Goal: Task Accomplishment & Management: Manage account settings

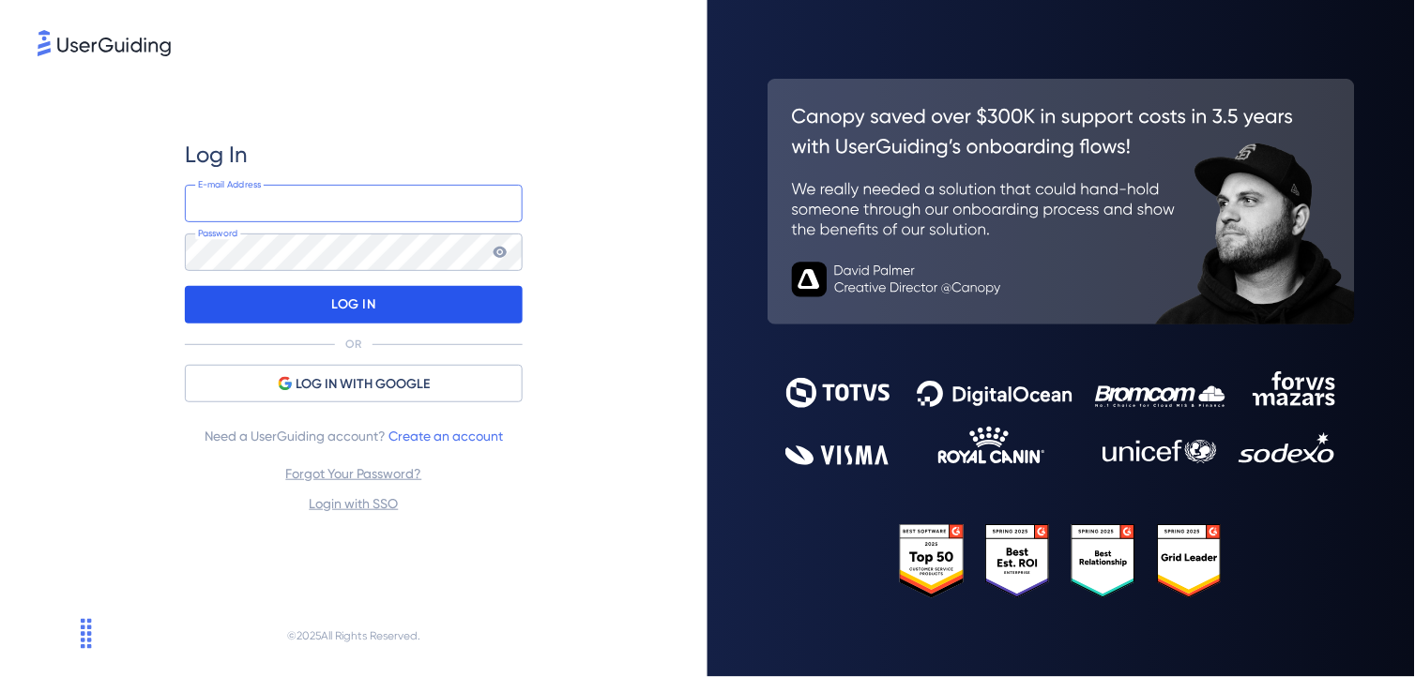
type input "[EMAIL_ADDRESS][DOMAIN_NAME]"
click at [342, 307] on p "LOG IN" at bounding box center [353, 305] width 44 height 30
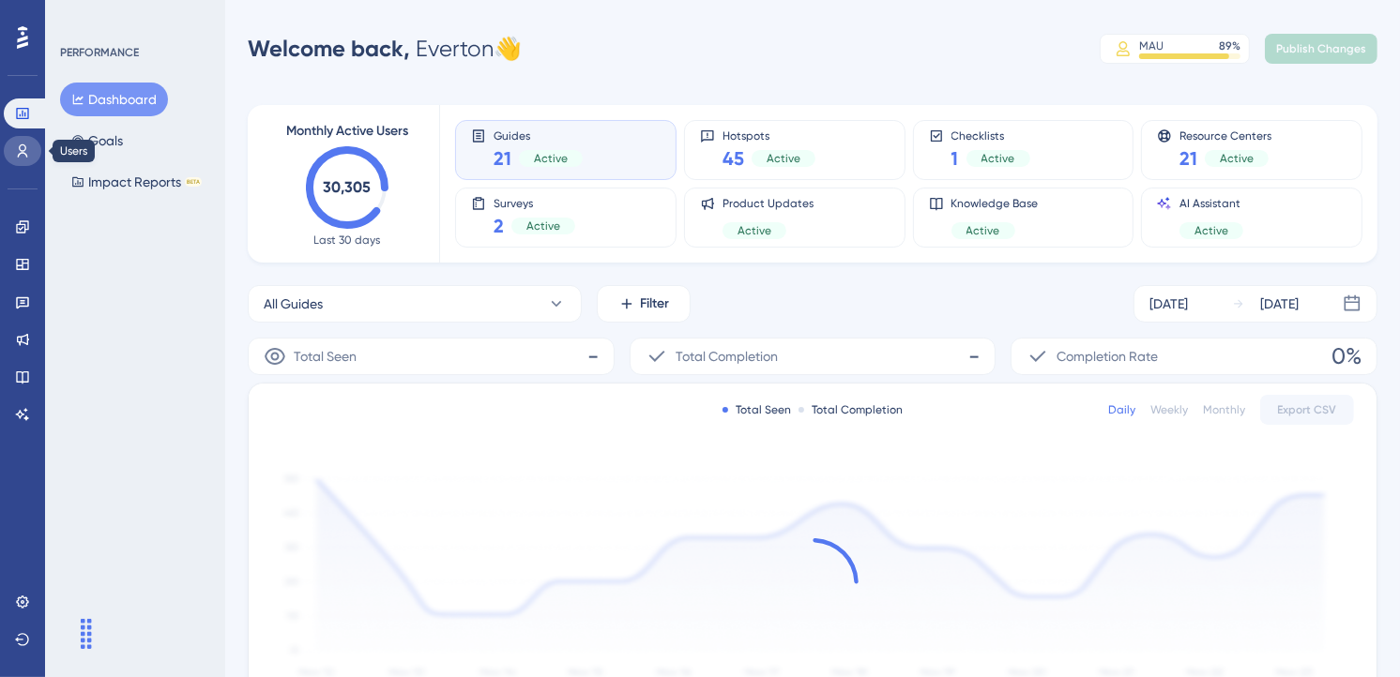
click at [25, 158] on link at bounding box center [23, 151] width 38 height 30
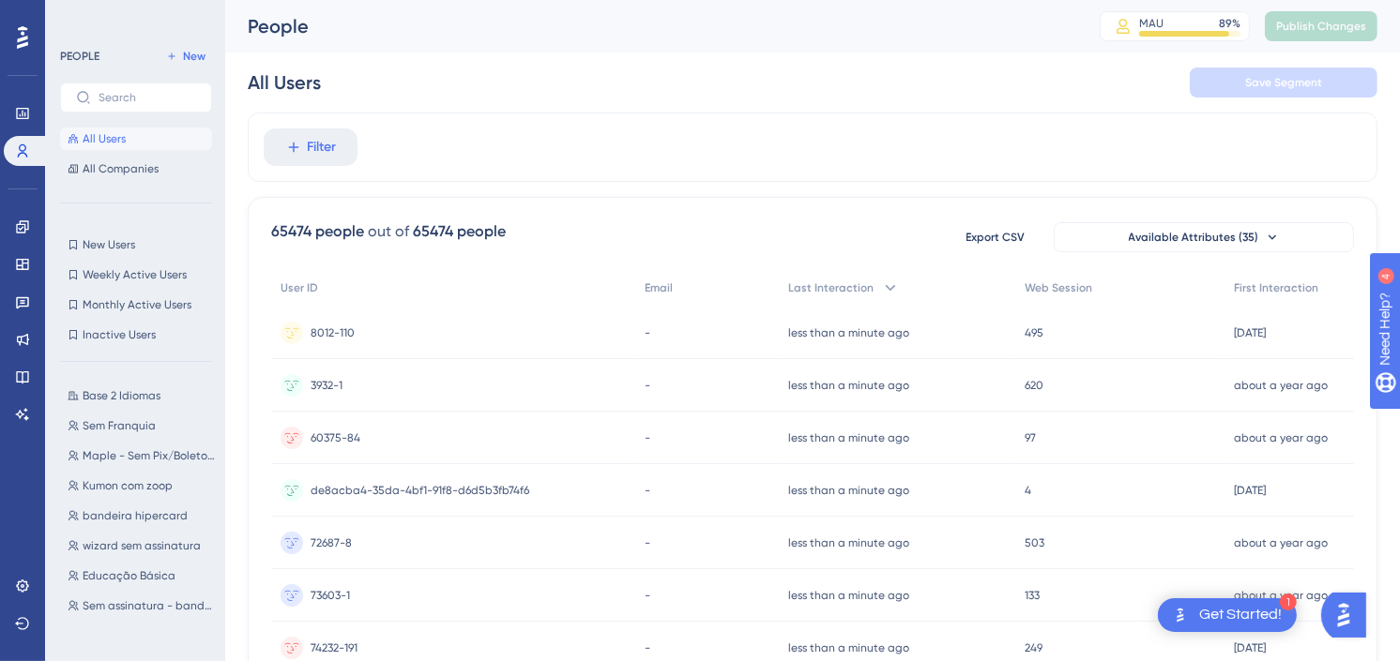
scroll to position [312, 0]
